Goal: Transaction & Acquisition: Purchase product/service

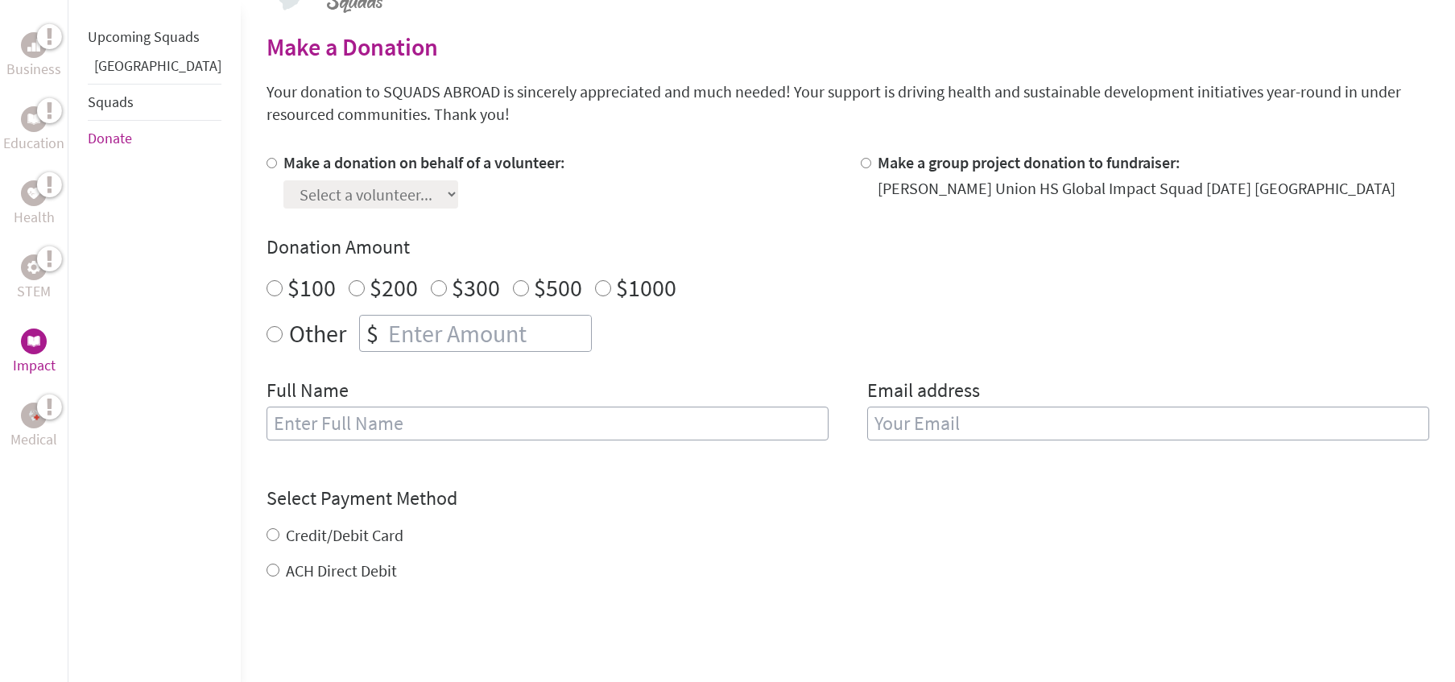
scroll to position [385, 0]
click at [266, 163] on input "Make a donation on behalf of a volunteer:" at bounding box center [271, 162] width 10 height 10
radio input "true"
click at [266, 163] on input "Make a donation on behalf of a volunteer:" at bounding box center [271, 162] width 10 height 10
click at [314, 192] on select "Select a volunteer... [PERSON_NAME] [PERSON_NAME] [PERSON_NAME] [PERSON_NAME] […" at bounding box center [370, 194] width 175 height 28
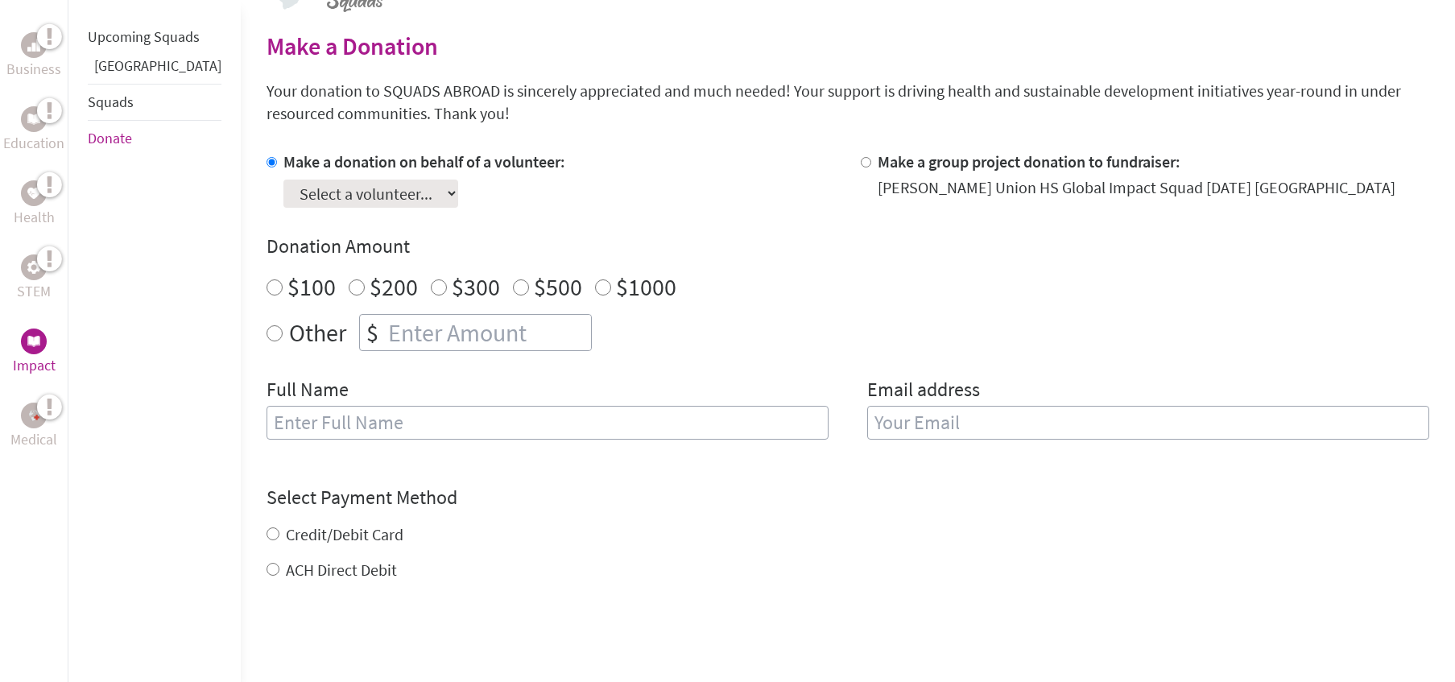
click at [314, 192] on select "Select a volunteer... [PERSON_NAME] [PERSON_NAME] [PERSON_NAME] [PERSON_NAME] […" at bounding box center [370, 194] width 175 height 28
click at [861, 160] on input "Make a group project donation to fundraiser:" at bounding box center [866, 162] width 10 height 10
radio input "true"
click at [445, 324] on input "number" at bounding box center [488, 332] width 206 height 35
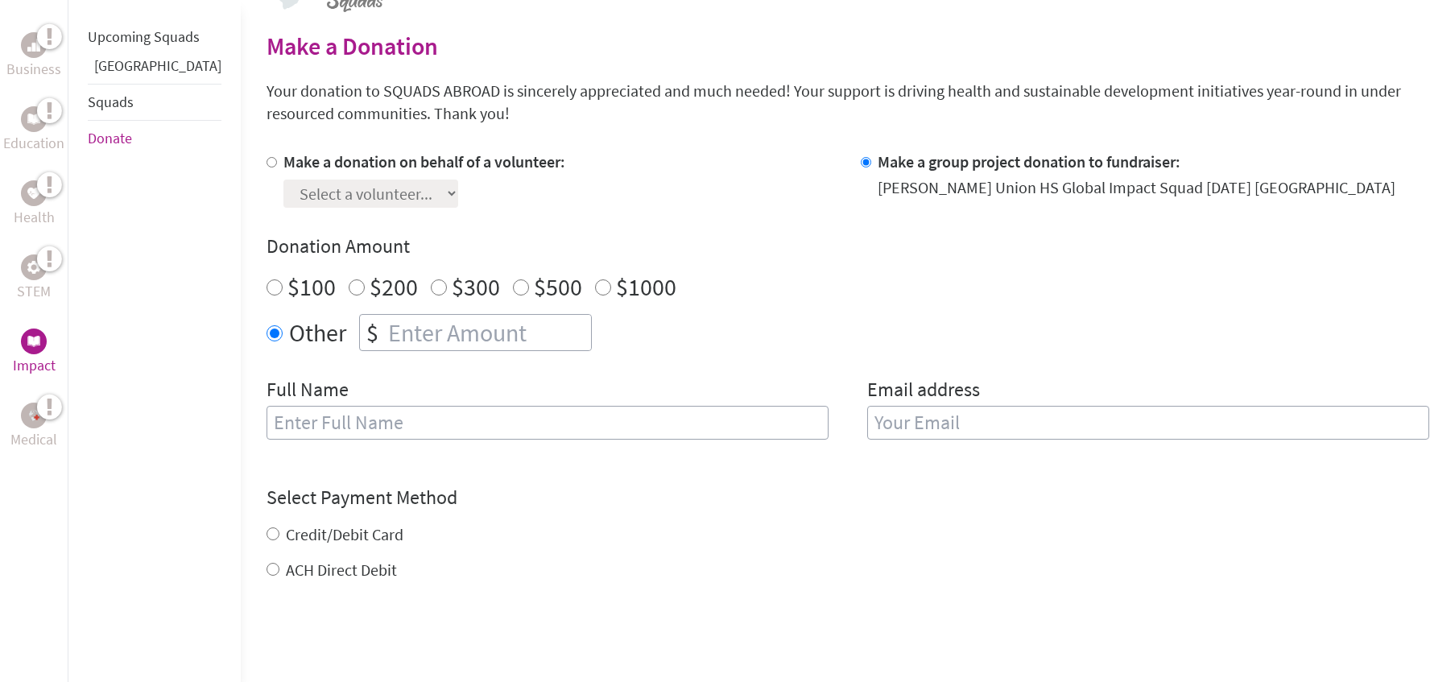
type input "8"
type input "9.00"
click at [438, 419] on input "text" at bounding box center [547, 423] width 562 height 34
type input "[PERSON_NAME]"
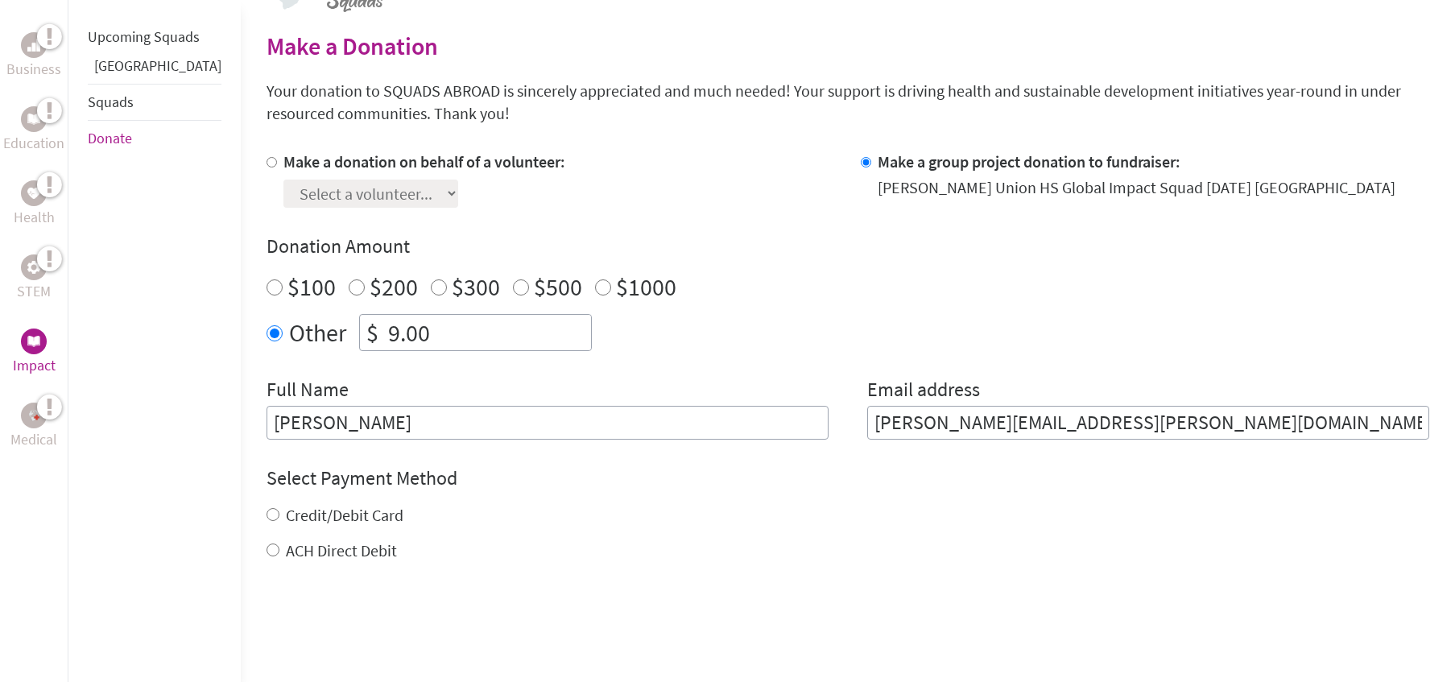
drag, startPoint x: 1035, startPoint y: 423, endPoint x: 665, endPoint y: 400, distance: 371.0
click at [665, 400] on div "Full Name [PERSON_NAME] Email address [PERSON_NAME][EMAIL_ADDRESS][PERSON_NAME]…" at bounding box center [847, 408] width 1162 height 63
drag, startPoint x: 1026, startPoint y: 415, endPoint x: 690, endPoint y: 382, distance: 337.3
click at [690, 382] on div "Full Name [PERSON_NAME] Email address [EMAIL_ADDRESS][DOMAIN_NAME]" at bounding box center [847, 408] width 1162 height 63
type input "[PERSON_NAME][EMAIL_ADDRESS][PERSON_NAME][DOMAIN_NAME]"
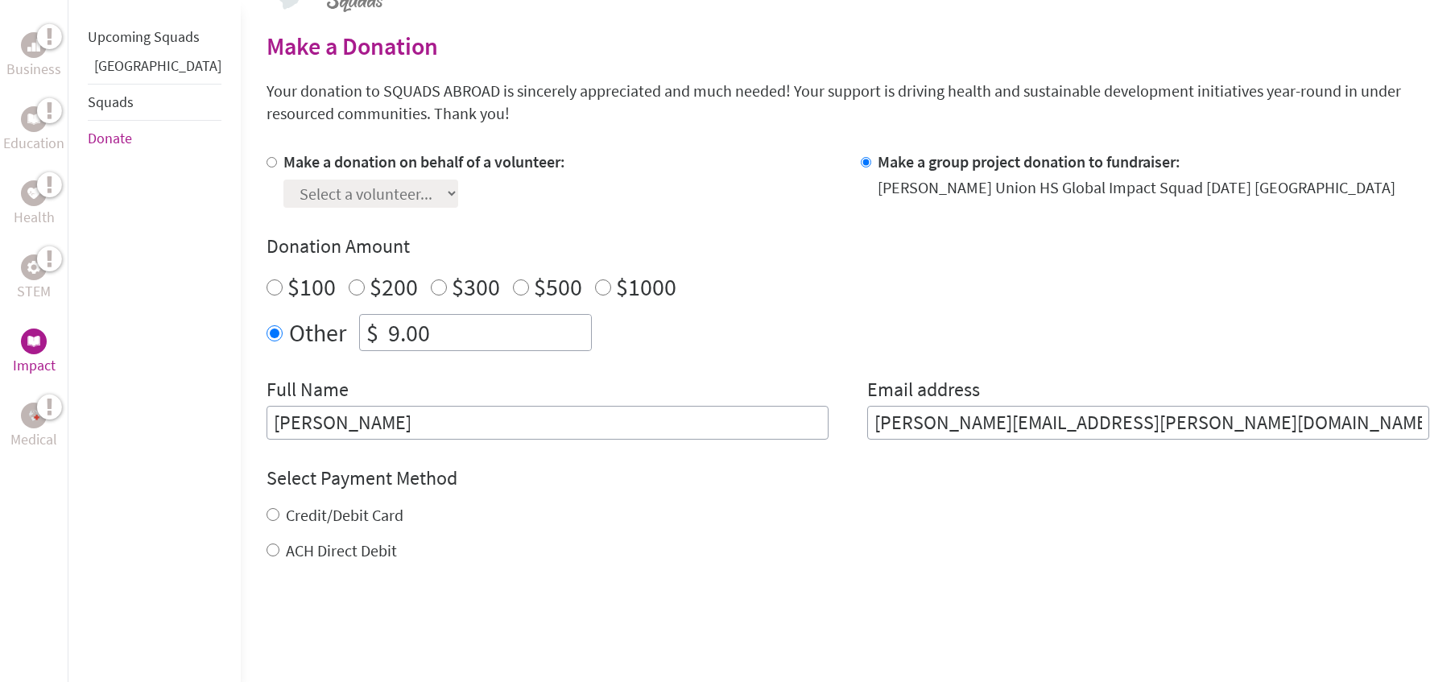
click at [266, 551] on input "ACH Direct Debit" at bounding box center [272, 549] width 13 height 13
radio input "true"
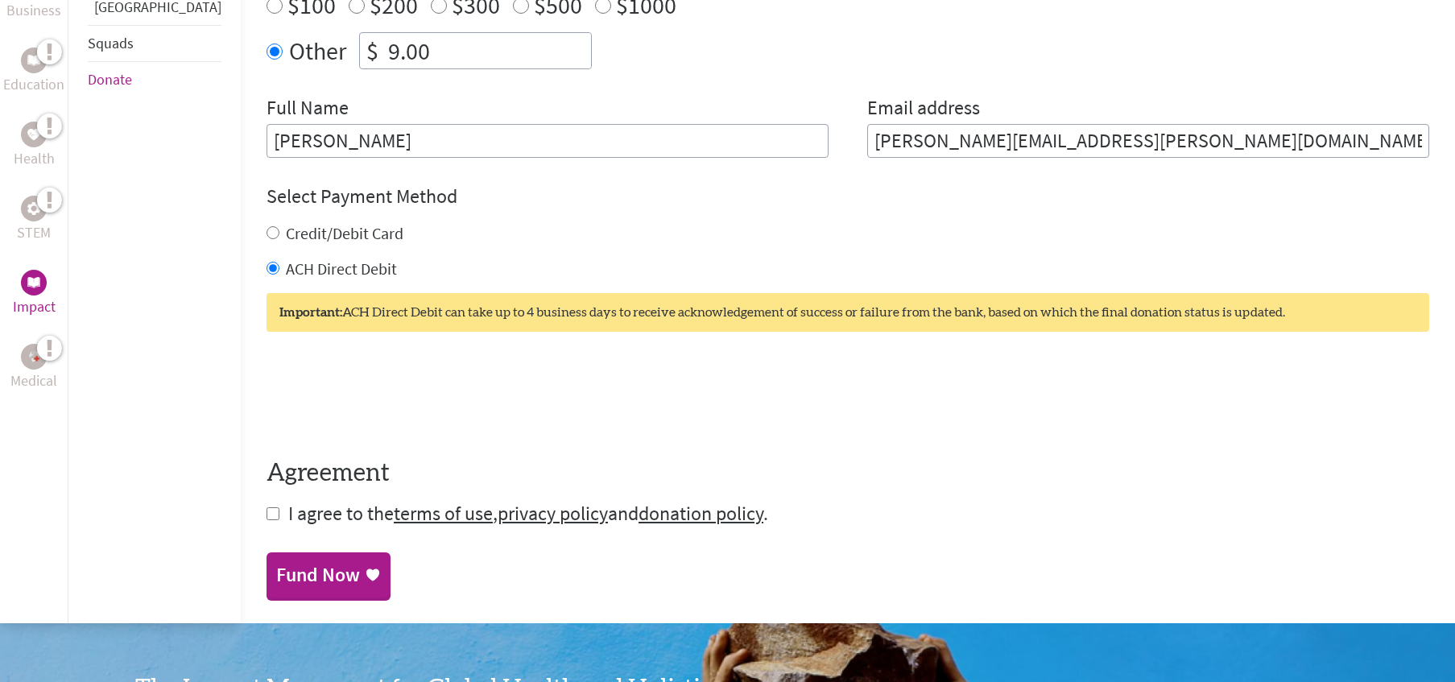
scroll to position [672, 0]
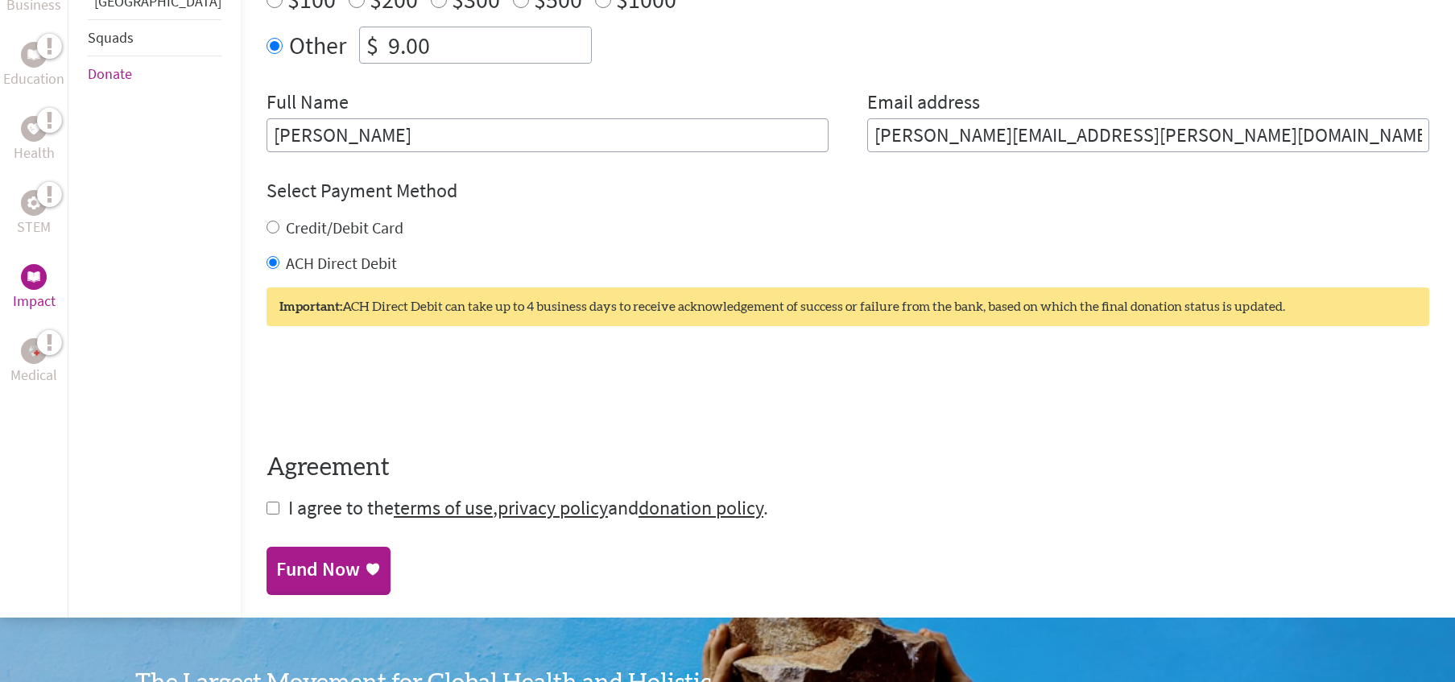
click at [266, 505] on input "checkbox" at bounding box center [272, 507] width 13 height 13
checkbox input "true"
click at [281, 577] on div "Fund Now" at bounding box center [318, 571] width 84 height 26
